Goal: Obtain resource: Download file/media

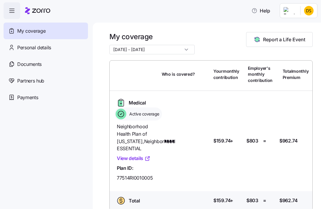
click at [40, 67] on span "Documents" at bounding box center [29, 64] width 24 height 7
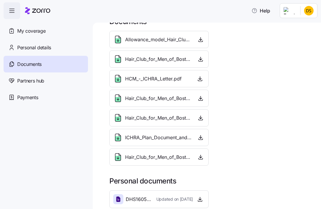
scroll to position [15, 0]
click at [198, 139] on icon "button" at bounding box center [201, 138] width 6 height 6
click at [120, 139] on icon at bounding box center [117, 139] width 5 height 5
click at [118, 140] on icon at bounding box center [118, 139] width 2 height 1
click at [124, 138] on div "ICHRA_Plan_Document_and_Summary_Plan_Description_-_2026.pdf" at bounding box center [152, 138] width 78 height 10
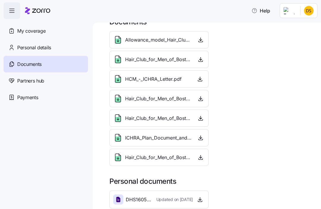
click at [151, 138] on span "ICHRA_Plan_Document_and_Summary_Plan_Description_-_2026.pdf" at bounding box center [158, 137] width 67 height 7
click at [120, 142] on icon at bounding box center [118, 138] width 10 height 10
click at [198, 138] on icon "button" at bounding box center [201, 138] width 6 height 6
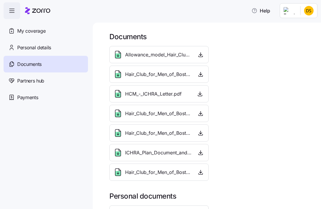
scroll to position [0, 0]
click at [201, 54] on icon "button" at bounding box center [201, 55] width 6 height 6
click at [202, 95] on icon "button" at bounding box center [200, 94] width 6 height 6
click at [157, 79] on div "Hair_Club_for_Men_of_Boston%2C_LTD_-_ICHRA_Plan_Doc_-_2024.pdf" at bounding box center [152, 75] width 78 height 10
click at [160, 73] on span "Hair_Club_for_Men_of_Boston%2C_LTD_-_ICHRA_Plan_Doc_-_2024.pdf" at bounding box center [158, 74] width 67 height 7
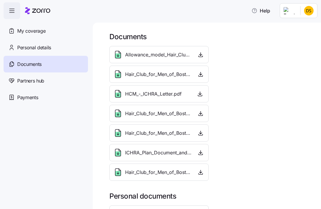
click at [171, 59] on div "Allowance_model_Hair_Club_for_Men.pdf" at bounding box center [158, 54] width 99 height 17
click at [192, 54] on div "Allowance_model_Hair_Club_for_Men.pdf" at bounding box center [158, 55] width 91 height 10
click at [202, 52] on icon "button" at bounding box center [201, 55] width 6 height 6
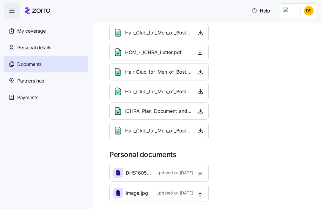
scroll to position [42, 0]
click at [202, 171] on icon "button" at bounding box center [200, 173] width 6 height 6
click at [193, 167] on div "DHS1605_-_Benefits_Decision_Notice.pdf Updated on 12/11/2024" at bounding box center [158, 173] width 99 height 18
click at [119, 171] on icon at bounding box center [118, 172] width 4 height 5
click at [124, 169] on div "DHS1605_-_Benefits_Decision_Notice.pdf" at bounding box center [132, 173] width 38 height 10
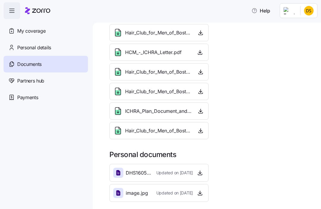
click at [119, 189] on div at bounding box center [118, 193] width 10 height 10
click at [31, 99] on span "Payments" at bounding box center [27, 97] width 21 height 7
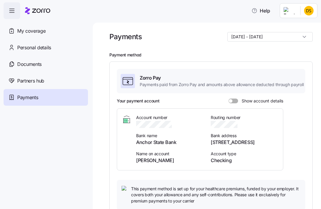
click at [40, 82] on span "Partners hub" at bounding box center [30, 80] width 27 height 7
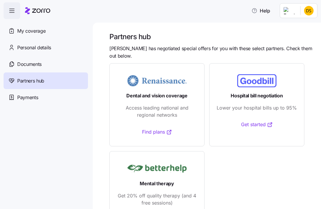
click at [40, 65] on span "Documents" at bounding box center [29, 64] width 24 height 7
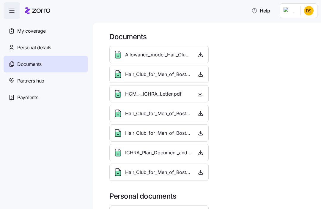
click at [199, 55] on icon "button" at bounding box center [201, 55] width 6 height 6
click at [200, 74] on icon "button" at bounding box center [201, 74] width 6 height 6
click at [201, 94] on icon "button" at bounding box center [200, 94] width 6 height 6
click at [162, 114] on span "Hair_Club_for_Men_of_Boston_-_Allowance_Model_-_2025.pdf" at bounding box center [158, 113] width 67 height 7
click at [202, 112] on icon "button" at bounding box center [201, 113] width 6 height 6
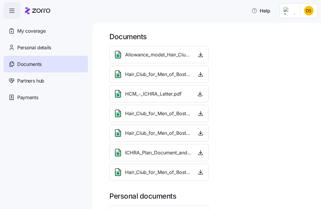
click at [202, 114] on icon "button" at bounding box center [201, 113] width 6 height 6
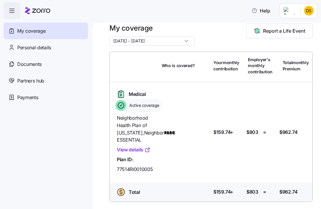
scroll to position [14, 0]
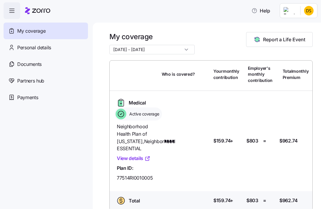
click at [173, 53] on input "[DATE] - [DATE]" at bounding box center [151, 50] width 85 height 10
click at [46, 51] on span "Personal details" at bounding box center [34, 47] width 34 height 7
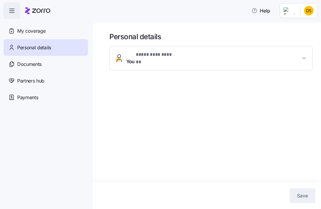
click at [304, 56] on icon "button" at bounding box center [304, 58] width 6 height 6
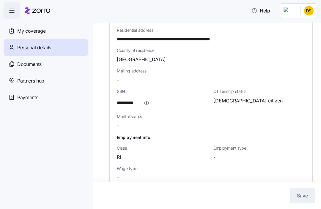
scroll to position [186, 0]
click at [37, 63] on span "Documents" at bounding box center [29, 64] width 24 height 7
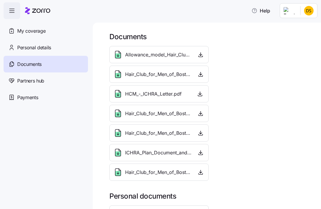
click at [172, 57] on span "Allowance_model_Hair_Club_for_Men.pdf" at bounding box center [158, 54] width 67 height 7
click at [202, 57] on icon "button" at bounding box center [201, 55] width 6 height 6
click at [202, 72] on icon "button" at bounding box center [201, 74] width 6 height 6
click at [199, 92] on icon "button" at bounding box center [200, 94] width 6 height 6
click at [121, 92] on icon at bounding box center [118, 94] width 10 height 10
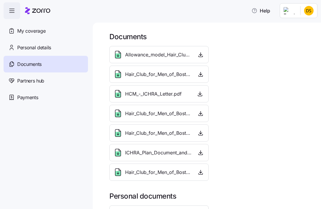
click at [129, 97] on span "HCM_-_ICHRA_Letter.pdf" at bounding box center [153, 93] width 56 height 7
click at [119, 96] on icon at bounding box center [117, 95] width 5 height 5
click at [120, 57] on icon at bounding box center [117, 55] width 5 height 5
click at [123, 73] on div "Hair_Club_for_Men_of_Boston%2C_LTD_-_ICHRA_Plan_Doc_-_2024.pdf" at bounding box center [152, 75] width 78 height 10
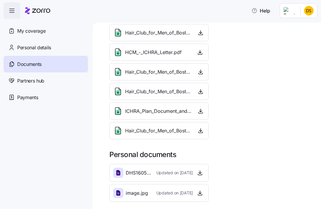
scroll to position [42, 0]
click at [121, 171] on icon at bounding box center [118, 172] width 7 height 7
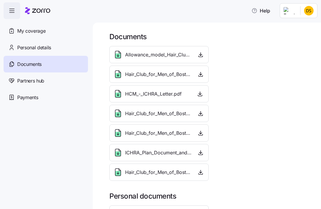
scroll to position [0, 0]
